Goal: Check status: Check status

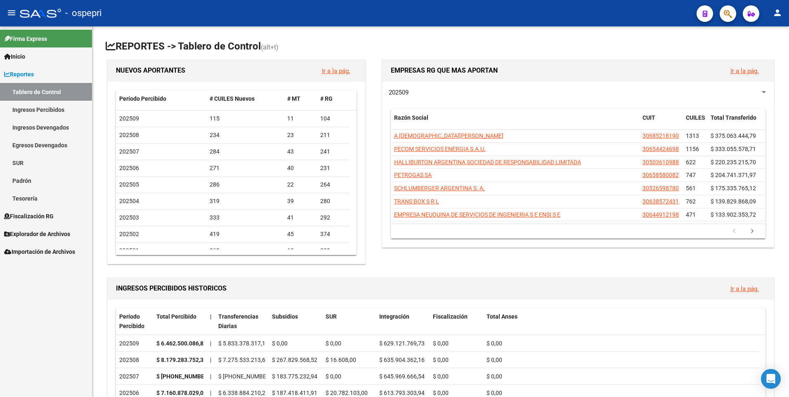
click at [36, 108] on link "Ingresos Percibidos" at bounding box center [46, 110] width 92 height 18
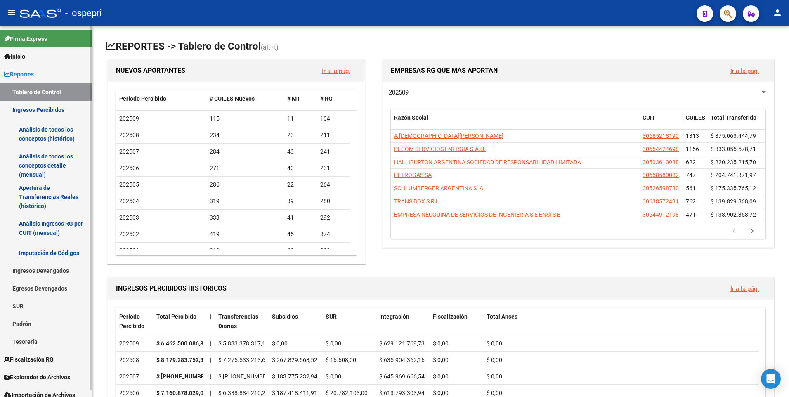
click at [36, 100] on link "Tablero de Control" at bounding box center [46, 92] width 92 height 18
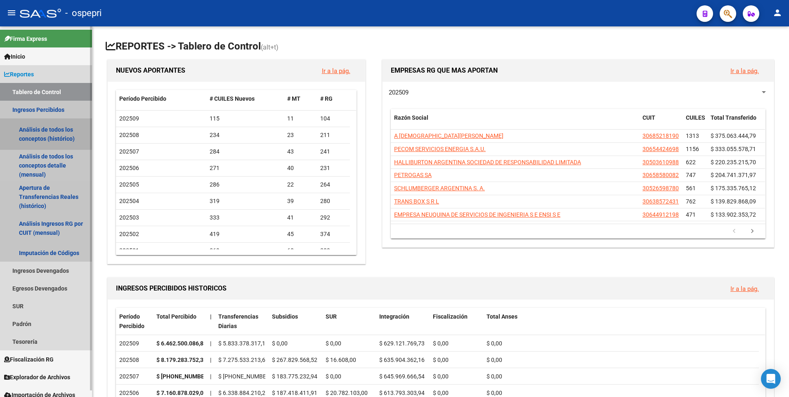
click at [36, 122] on link "Análisis de todos los conceptos (histórico)" at bounding box center [46, 133] width 92 height 31
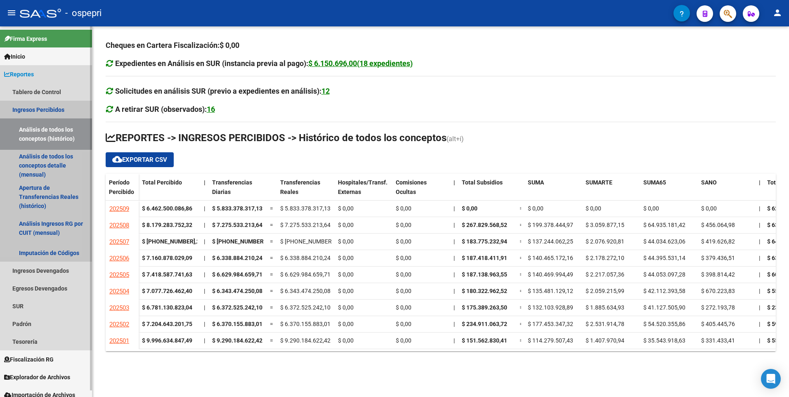
click at [37, 106] on link "Ingresos Percibidos" at bounding box center [46, 110] width 92 height 18
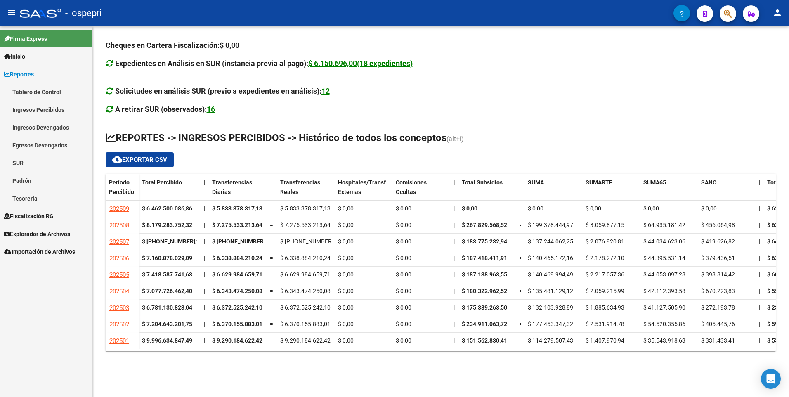
click at [63, 108] on link "Ingresos Percibidos" at bounding box center [46, 110] width 92 height 18
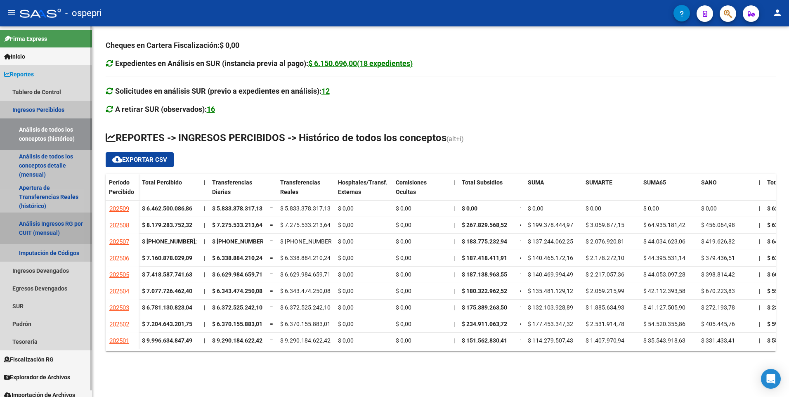
click at [23, 232] on link "Análisis Ingresos RG por CUIT (mensual)" at bounding box center [46, 227] width 92 height 31
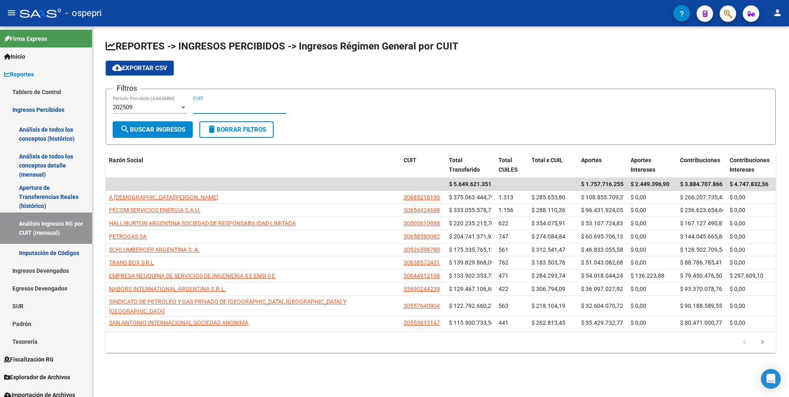
click at [224, 108] on input "CUIT" at bounding box center [239, 107] width 93 height 7
paste input "30-64491219-8"
type input "30-64491219-8"
click at [155, 137] on button "search Buscar Ingresos" at bounding box center [153, 129] width 80 height 16
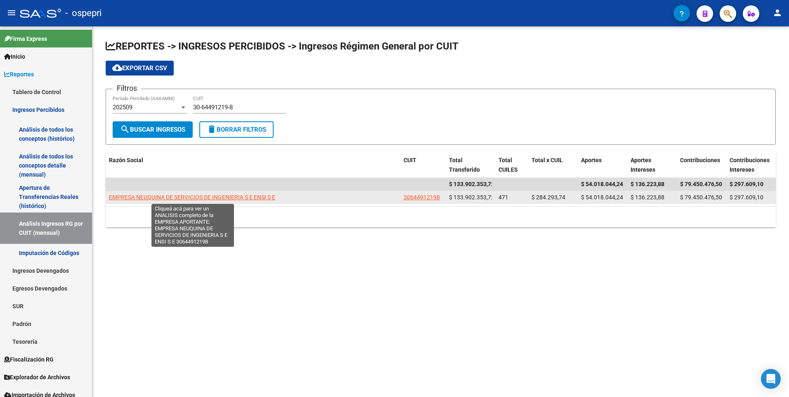
click at [144, 194] on span "EMPRESA NEUQUINA DE SERVICIOS DE INGENIERIA S E ENSI S E" at bounding box center [192, 197] width 166 height 7
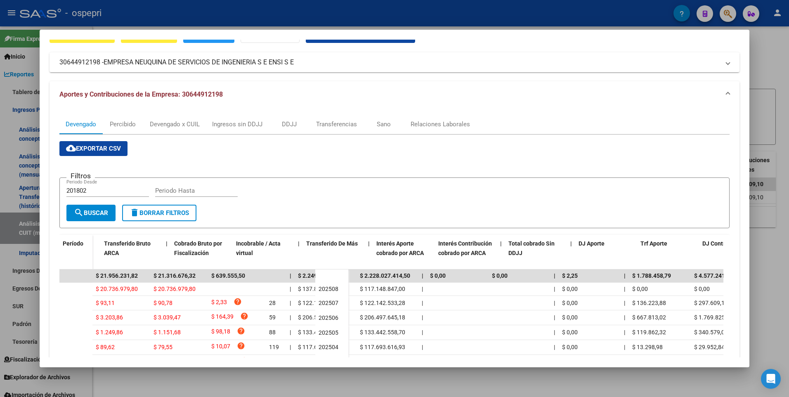
scroll to position [0, 355]
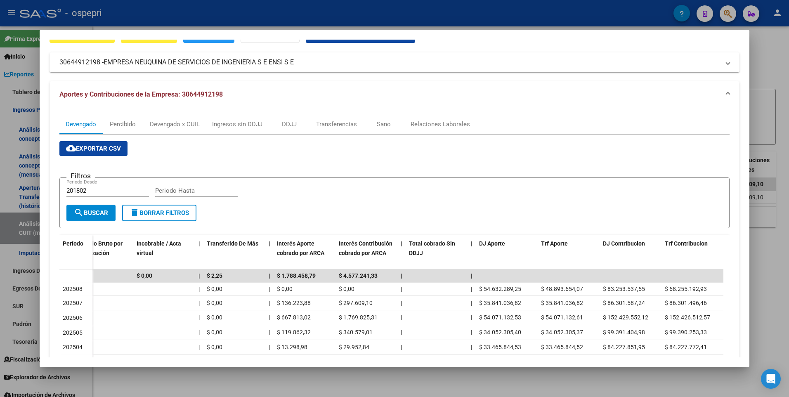
drag, startPoint x: 107, startPoint y: 301, endPoint x: 763, endPoint y: 302, distance: 655.7
click at [763, 302] on div "Análisis Empresa Aportante - CUIT: 30644912198 ARCA Impuestos ARCA [PERSON_NAME…" at bounding box center [394, 198] width 789 height 397
